Goal: Transaction & Acquisition: Book appointment/travel/reservation

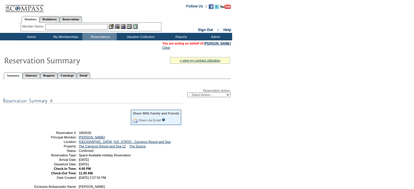
click at [210, 94] on select "-- Select Action -- Modify Reservation Dates Modify Reservation Cost Modify Occ…" at bounding box center [208, 95] width 43 height 5
select select "CancelRes"
click at [187, 93] on select "-- Select Action -- Modify Reservation Dates Modify Reservation Cost Modify Occ…" at bounding box center [208, 95] width 43 height 5
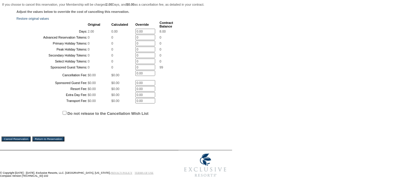
scroll to position [136, 0]
drag, startPoint x: 19, startPoint y: 156, endPoint x: 228, endPoint y: 33, distance: 242.5
click at [19, 142] on input "Cancel Reservation" at bounding box center [15, 139] width 29 height 5
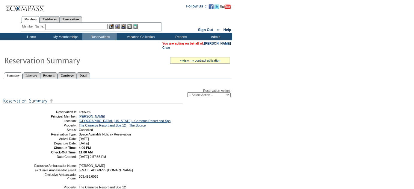
click at [62, 27] on input "text" at bounding box center [76, 27] width 62 height 6
click at [61, 28] on input "text" at bounding box center [76, 27] width 62 height 6
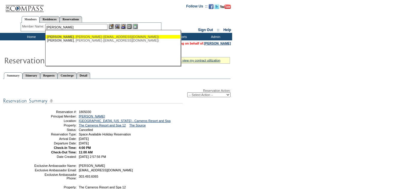
click at [77, 37] on div "DeNoble , Allyson (apdenoble@gmail.com)" at bounding box center [113, 37] width 132 height 4
type input "DeNoble, Allyson (apdenoble@gmail.com)"
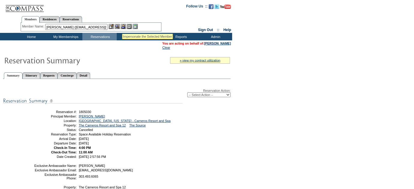
click at [125, 27] on img at bounding box center [123, 26] width 5 height 5
click at [117, 26] on img at bounding box center [117, 26] width 5 height 5
